Goal: Information Seeking & Learning: Find specific page/section

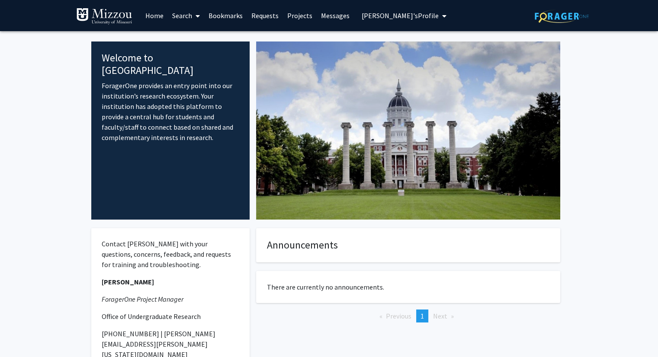
click at [183, 18] on link "Search" at bounding box center [186, 15] width 36 height 30
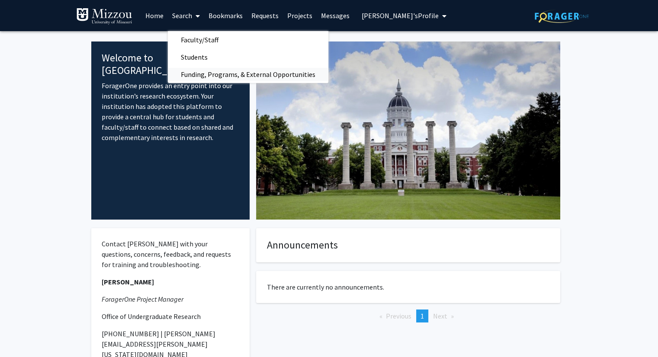
click at [214, 77] on span "Funding, Programs, & External Opportunities" at bounding box center [248, 74] width 160 height 17
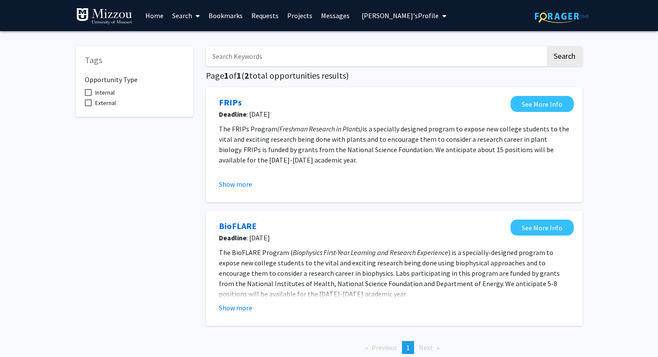
click at [189, 19] on link "Search" at bounding box center [186, 15] width 36 height 30
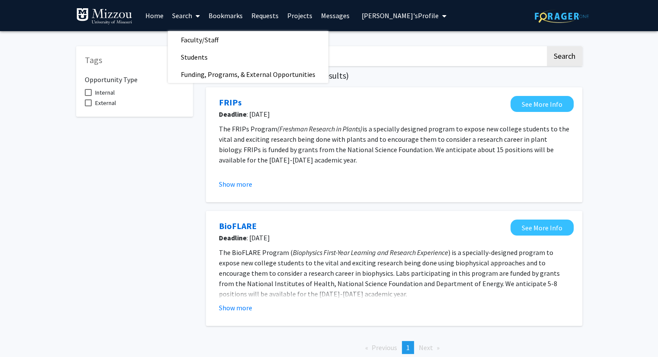
click at [639, 80] on div "Tags Opportunity Type Internal External Search Page 1 of 1 ( 2 total opportunit…" at bounding box center [329, 205] width 658 height 349
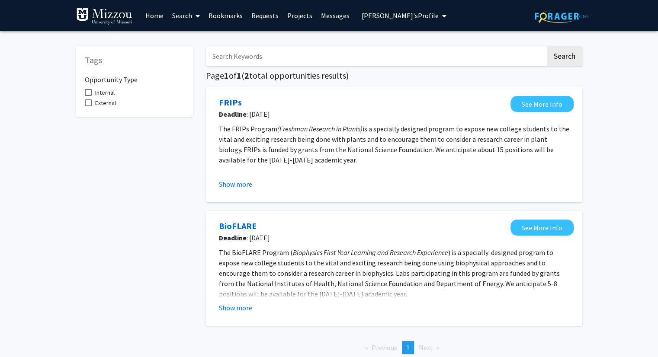
click at [635, 49] on div "Tags Opportunity Type Internal External Search Page 1 of 1 ( 2 total opportunit…" at bounding box center [329, 205] width 658 height 349
click at [612, 55] on div "Tags Opportunity Type Internal External Search Page 1 of 1 ( 2 total opportunit…" at bounding box center [329, 205] width 658 height 349
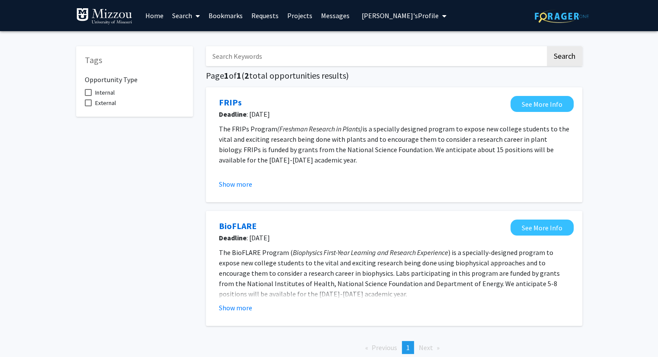
click at [179, 18] on link "Search" at bounding box center [186, 15] width 36 height 30
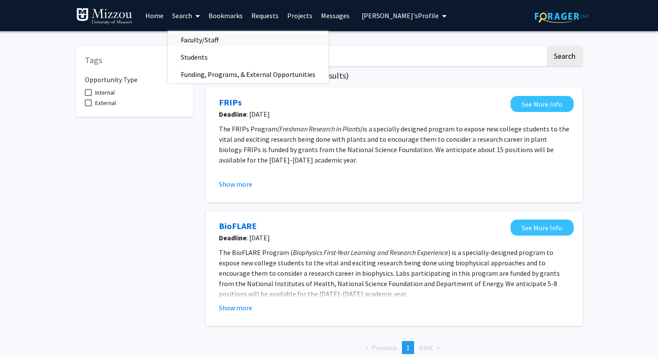
click at [182, 40] on span "Faculty/Staff" at bounding box center [200, 39] width 64 height 17
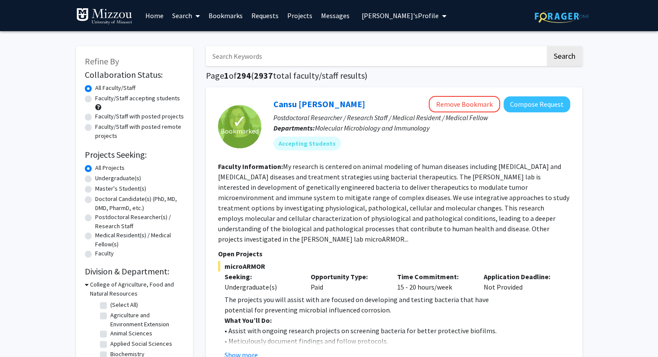
click at [161, 118] on label "Faculty/Staff with posted projects" at bounding box center [139, 116] width 89 height 9
click at [101, 118] on input "Faculty/Staff with posted projects" at bounding box center [98, 115] width 6 height 6
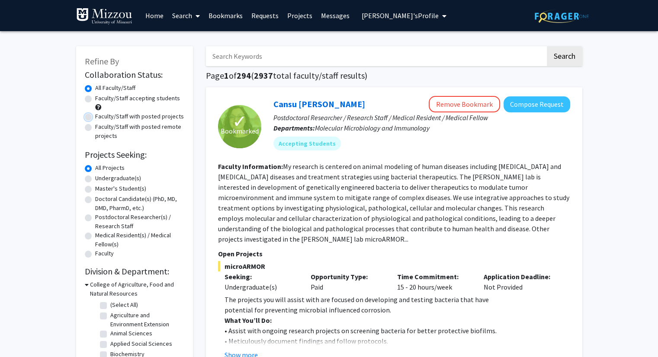
radio input "true"
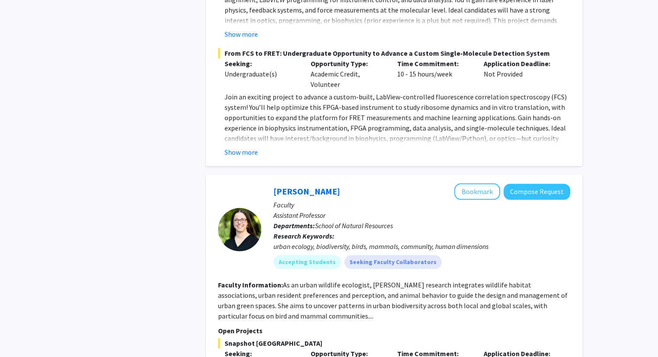
scroll to position [939, 0]
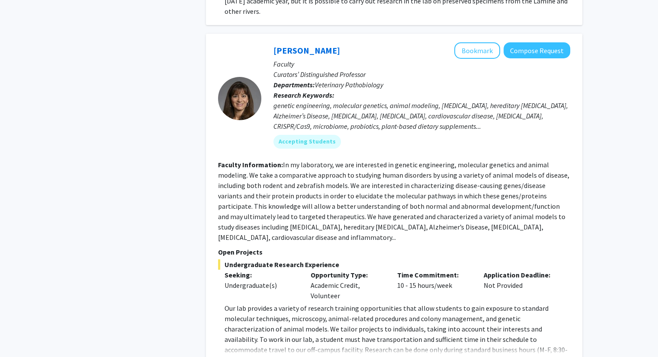
scroll to position [3237, 0]
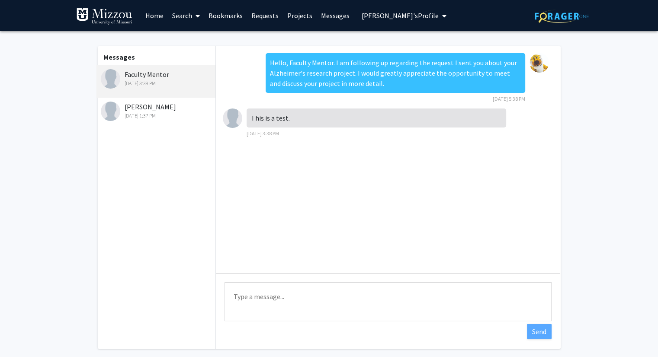
click at [222, 17] on link "Bookmarks" at bounding box center [225, 15] width 43 height 30
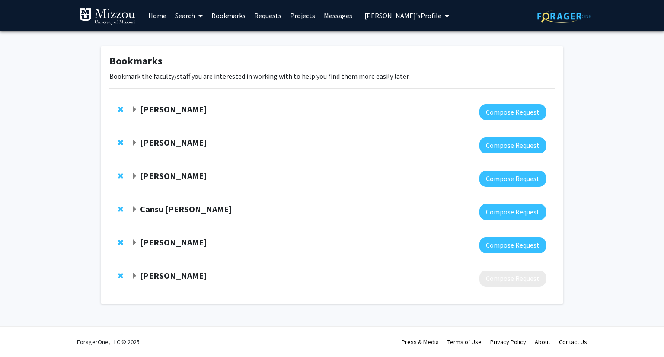
click at [59, 71] on div "Bookmarks Bookmark the faculty/staff you are interested in working with to help…" at bounding box center [332, 177] width 664 height 292
click at [110, 16] on img at bounding box center [107, 16] width 56 height 17
